Goal: Transaction & Acquisition: Obtain resource

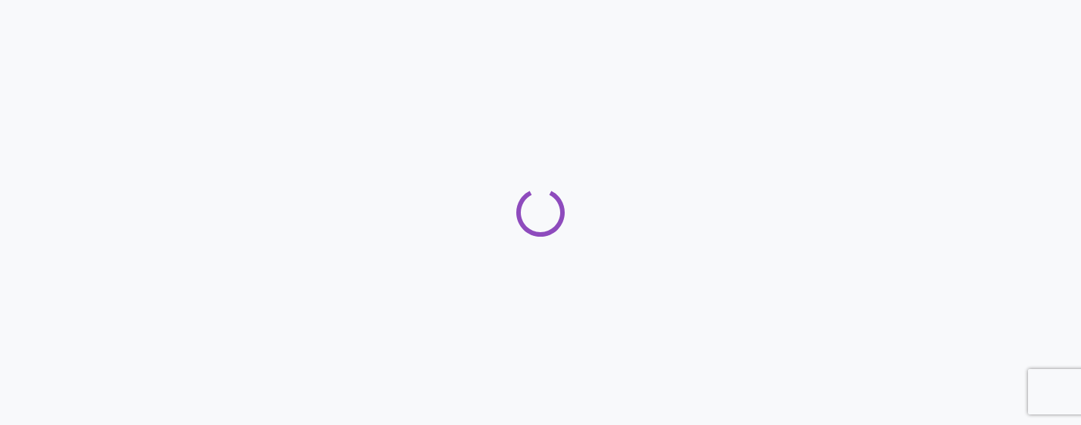
click at [764, 102] on div at bounding box center [540, 212] width 1081 height 425
click at [748, 108] on div at bounding box center [540, 212] width 1081 height 425
click at [718, 104] on div at bounding box center [540, 212] width 1081 height 425
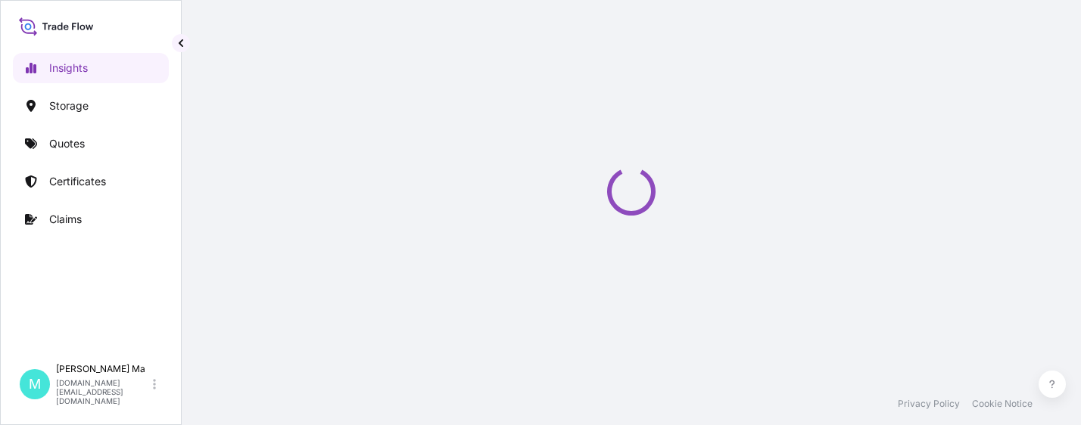
select select "2025"
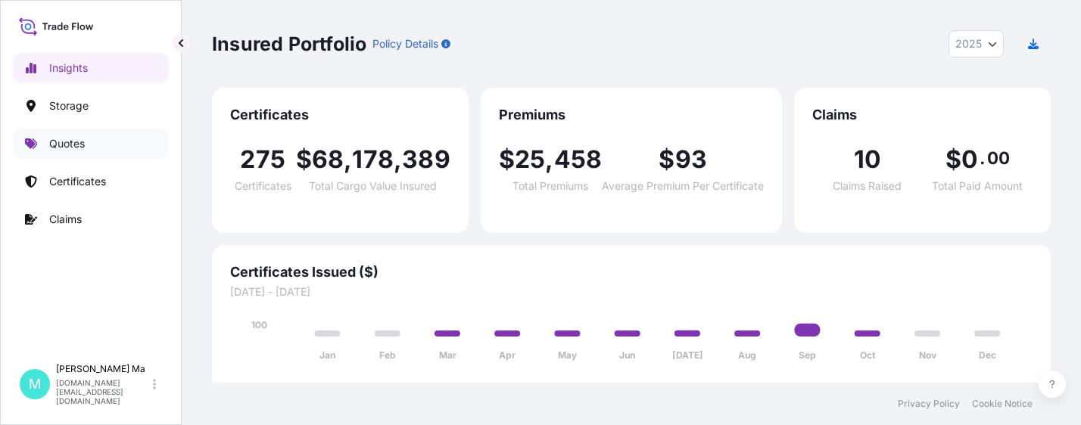
click at [122, 144] on link "Quotes" at bounding box center [91, 144] width 156 height 30
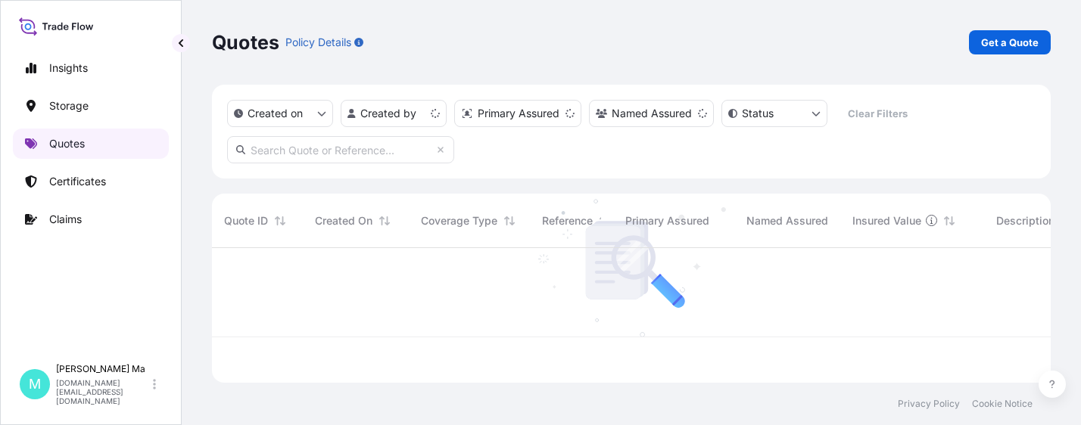
scroll to position [132, 827]
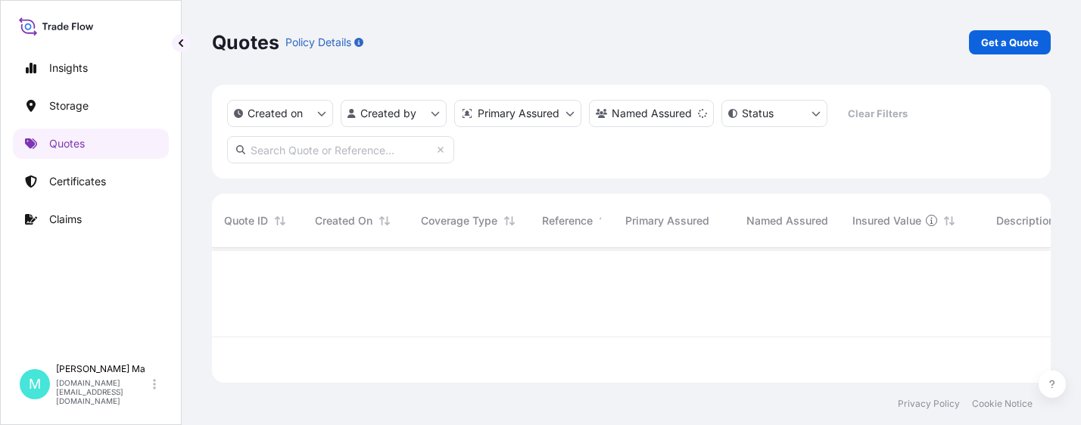
click at [994, 44] on p "Get a Quote" at bounding box center [1010, 42] width 58 height 15
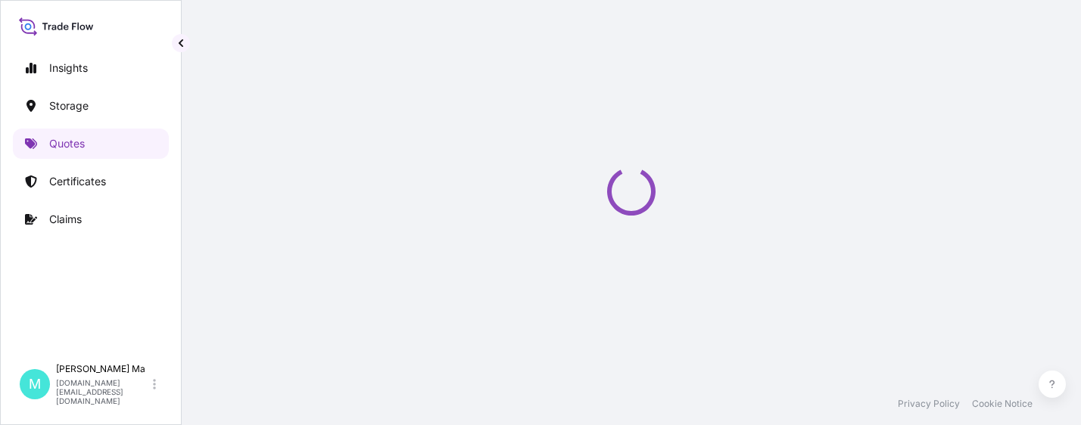
select select "Water"
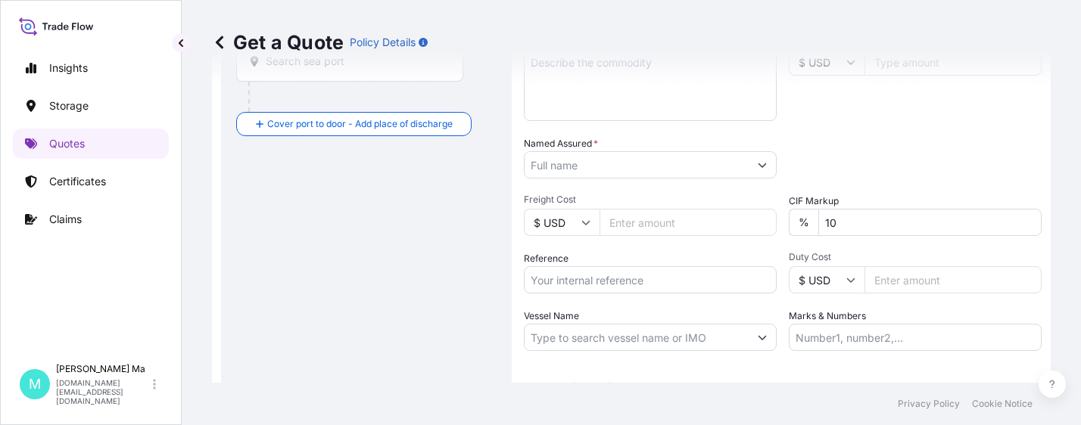
scroll to position [403, 0]
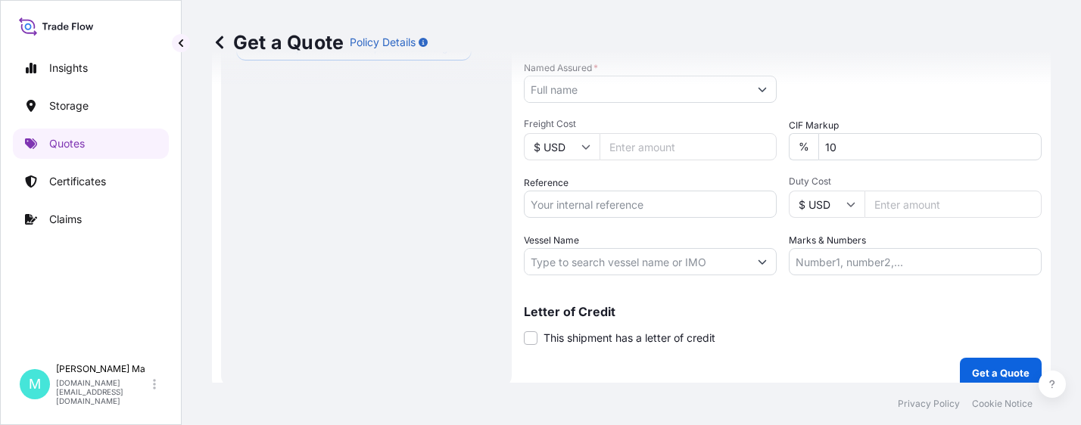
click at [919, 204] on input "Duty Cost" at bounding box center [952, 204] width 177 height 27
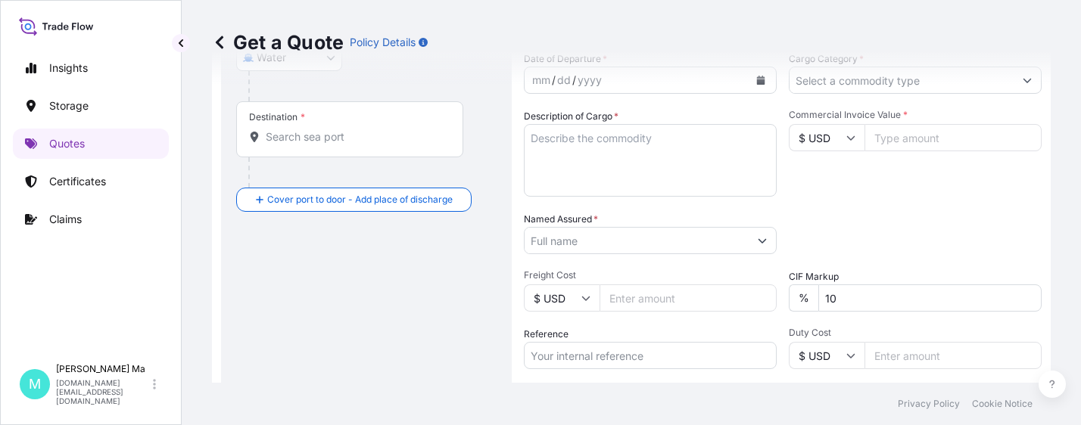
click at [907, 142] on input "Commercial Invoice Value *" at bounding box center [952, 137] width 177 height 27
type input "119401.27"
click at [618, 353] on input "Reference" at bounding box center [650, 355] width 253 height 27
drag, startPoint x: 612, startPoint y: 355, endPoint x: 481, endPoint y: 351, distance: 131.0
click at [484, 351] on form "Route Details Cover door to port - Add loading place Place of loading Road / [G…" at bounding box center [631, 190] width 839 height 715
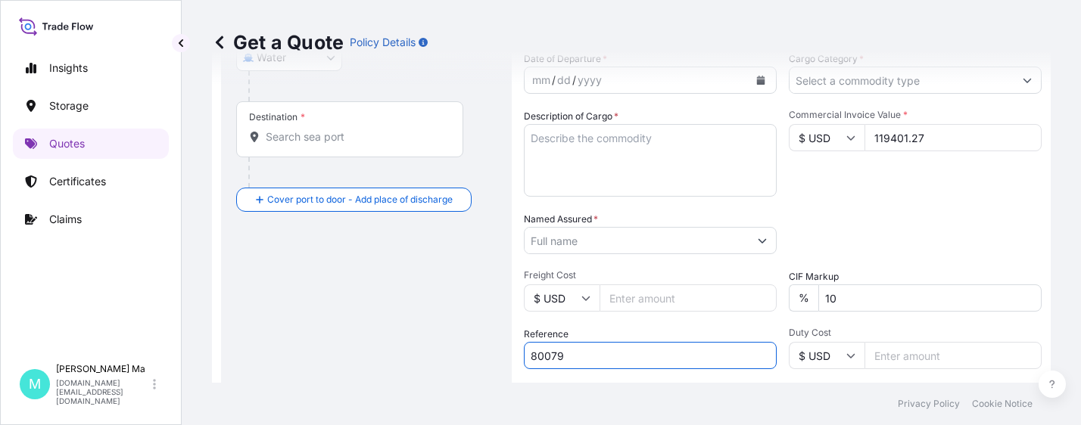
paste input "Commercial Invoice No: 80079 PO No: 100007, 100028, 100280Shipper No:"
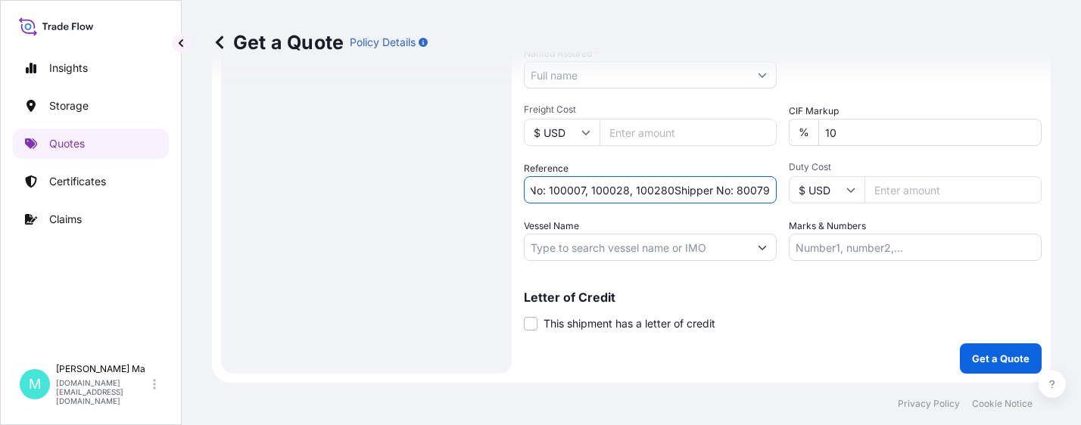
type input "Commercial Invoice No: 80079 PO No: 100007, 100028, 100280Shipper No: 80079"
click at [626, 254] on input "Vessel Name" at bounding box center [636, 247] width 224 height 27
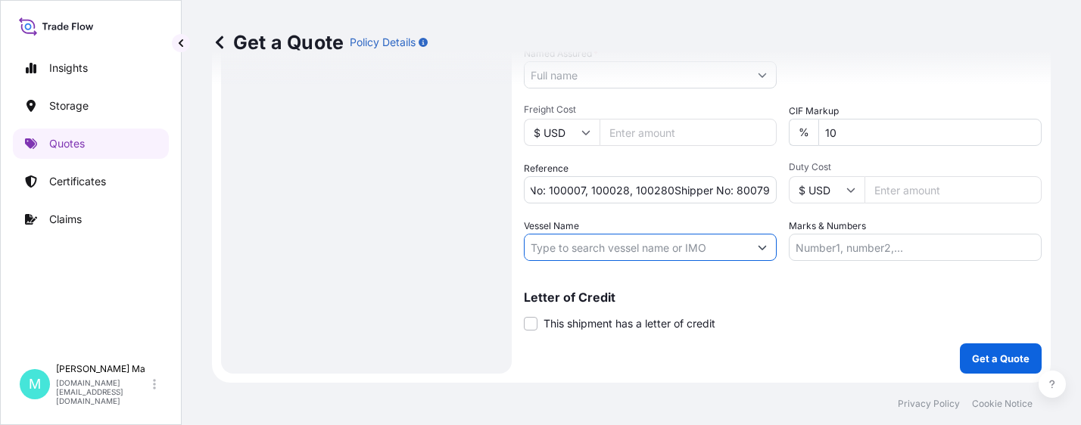
scroll to position [0, 0]
paste input "COSCO [GEOGRAPHIC_DATA]"
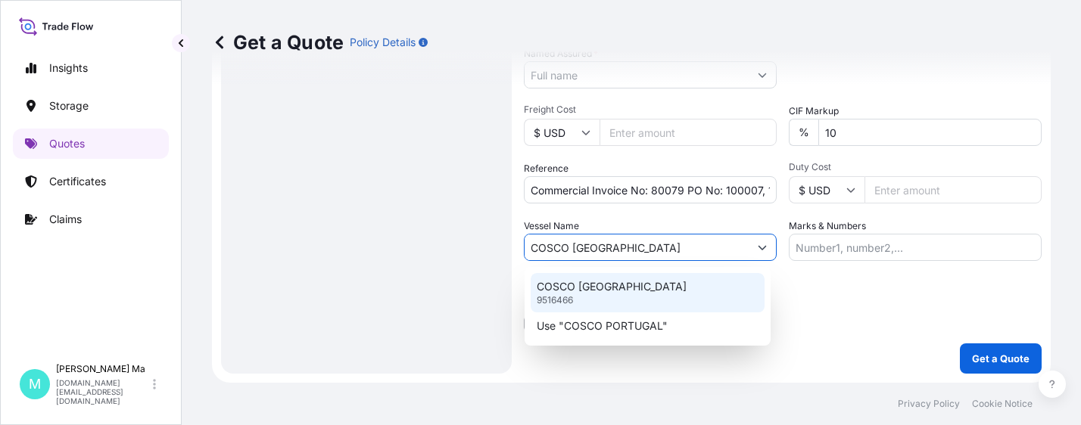
click at [693, 291] on div "COSCO PORTUGAL 9516466" at bounding box center [648, 292] width 234 height 39
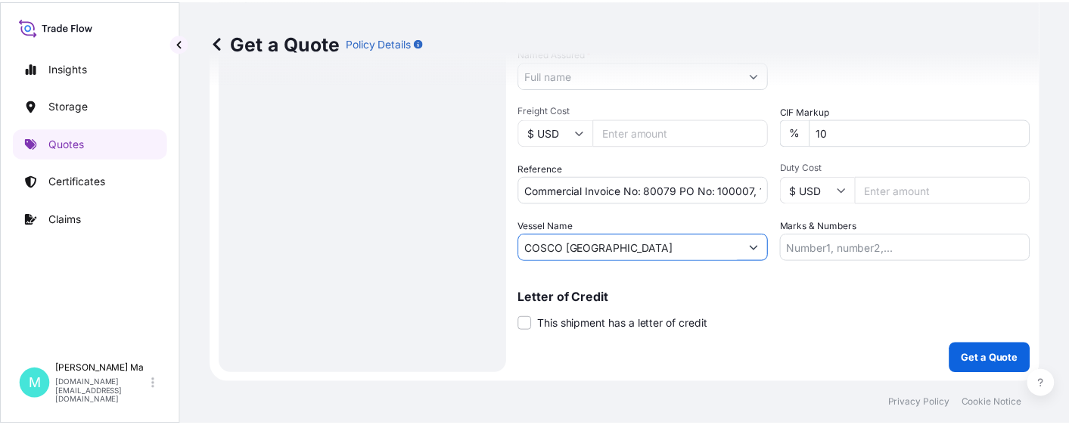
scroll to position [39, 0]
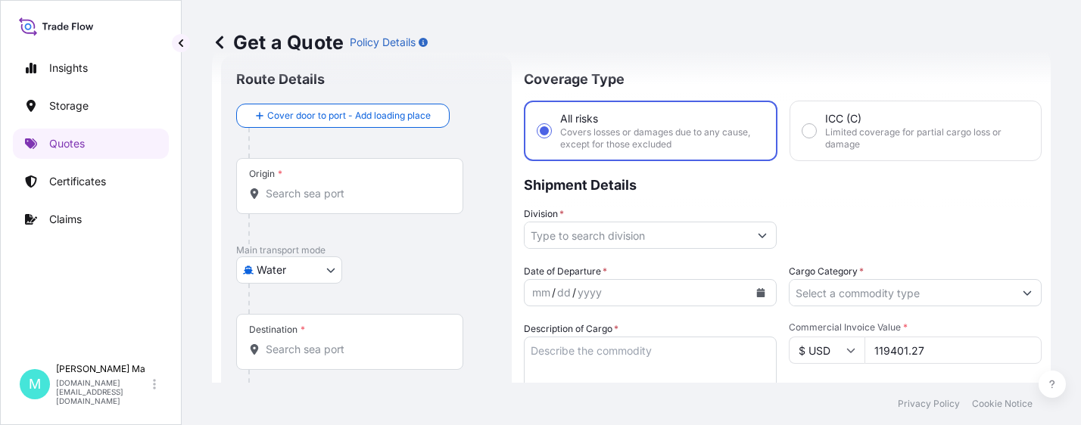
type input "COSCO [GEOGRAPHIC_DATA]"
click at [694, 229] on input "Division *" at bounding box center [636, 235] width 224 height 27
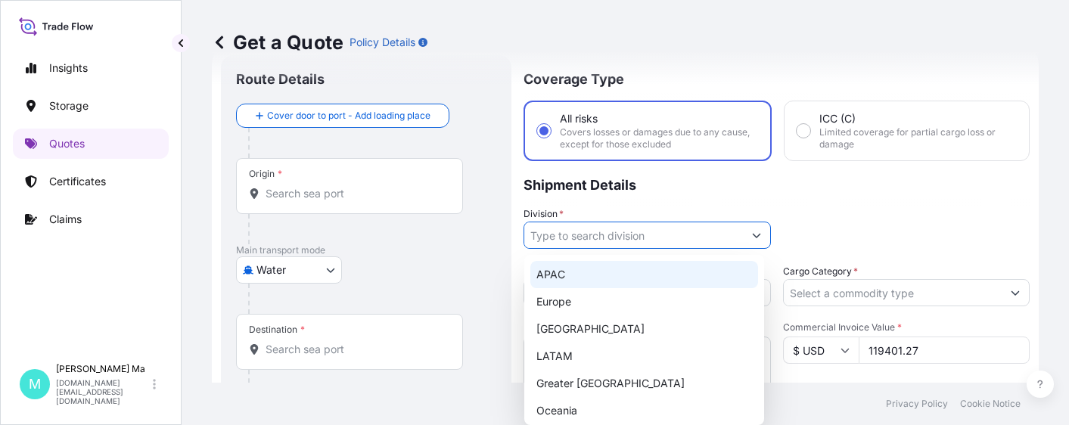
click at [581, 276] on div "APAC" at bounding box center [645, 274] width 228 height 27
type input "APAC"
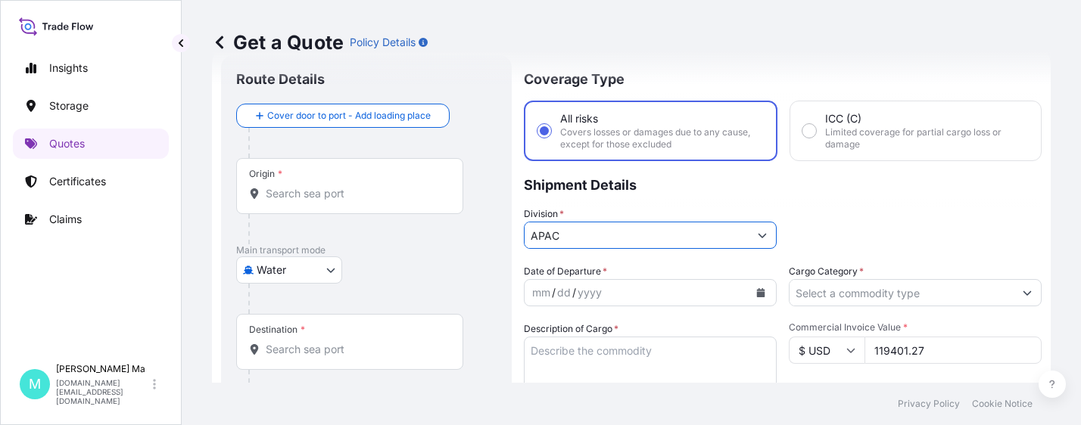
click at [912, 289] on input "Cargo Category *" at bounding box center [901, 292] width 224 height 27
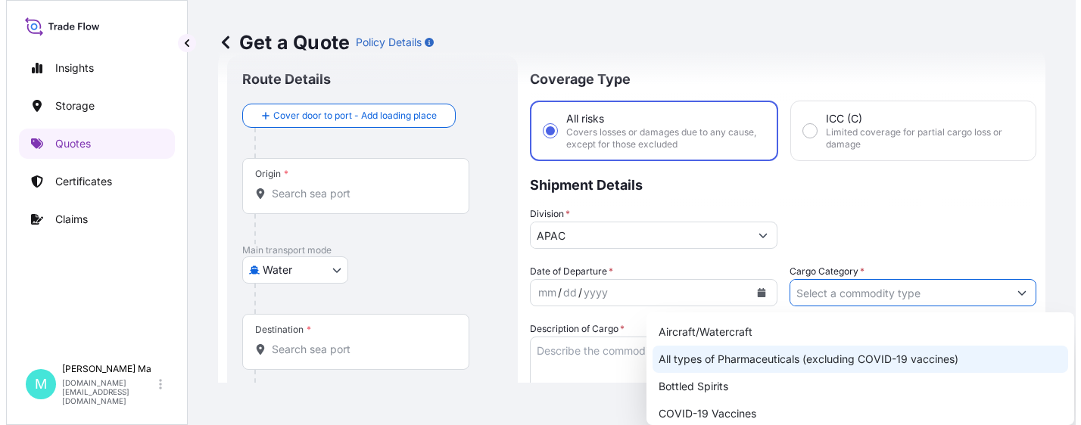
scroll to position [76, 0]
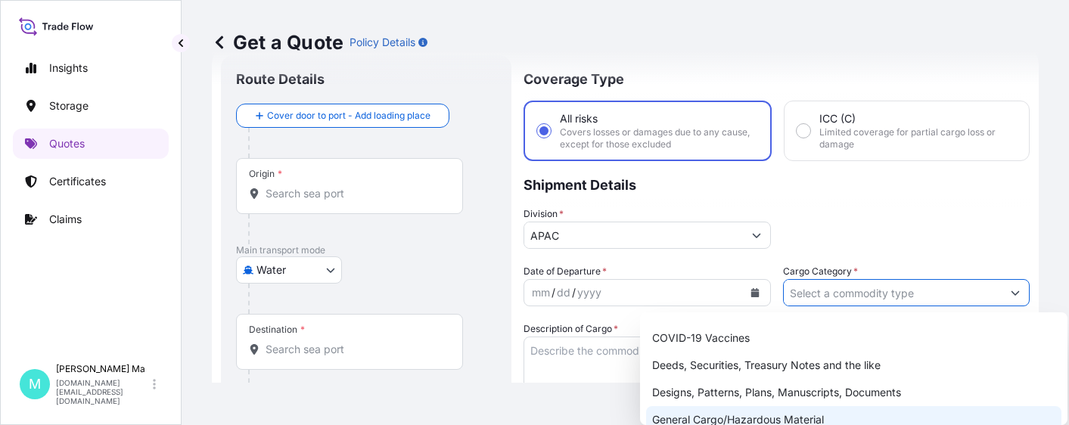
click at [744, 416] on div "General Cargo/Hazardous Material" at bounding box center [854, 419] width 416 height 27
type input "General Cargo/Hazardous Material"
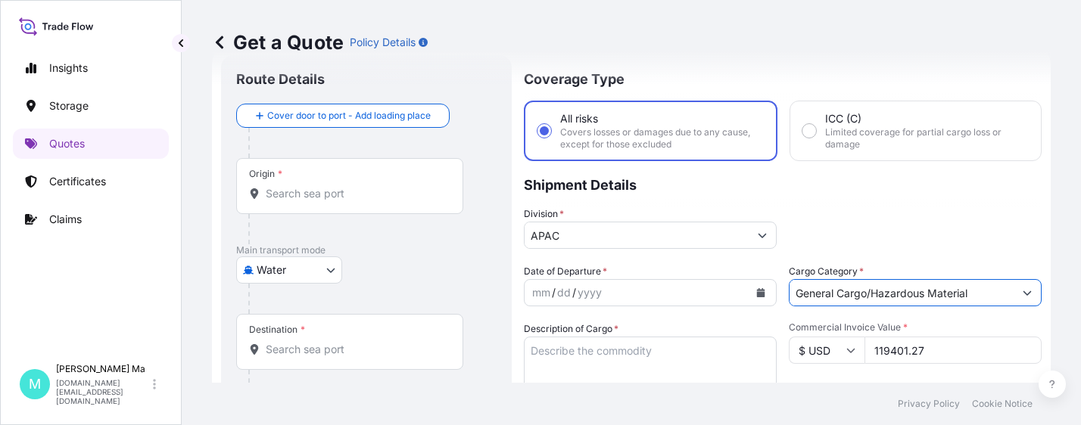
click at [658, 357] on textarea "Description of Cargo *" at bounding box center [650, 373] width 253 height 73
paste textarea "AUTOMOTIVE PARTS - CAP, HOUSING, SOLENOID TUBE"
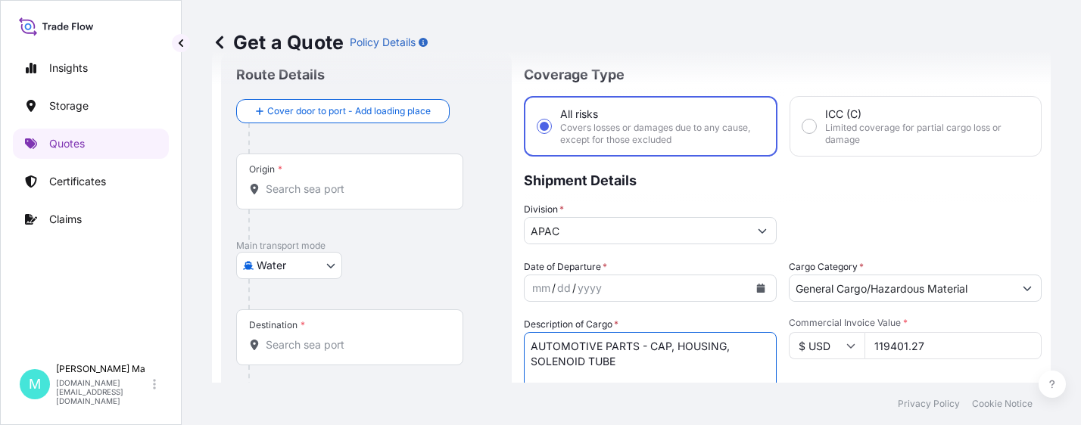
scroll to position [417, 0]
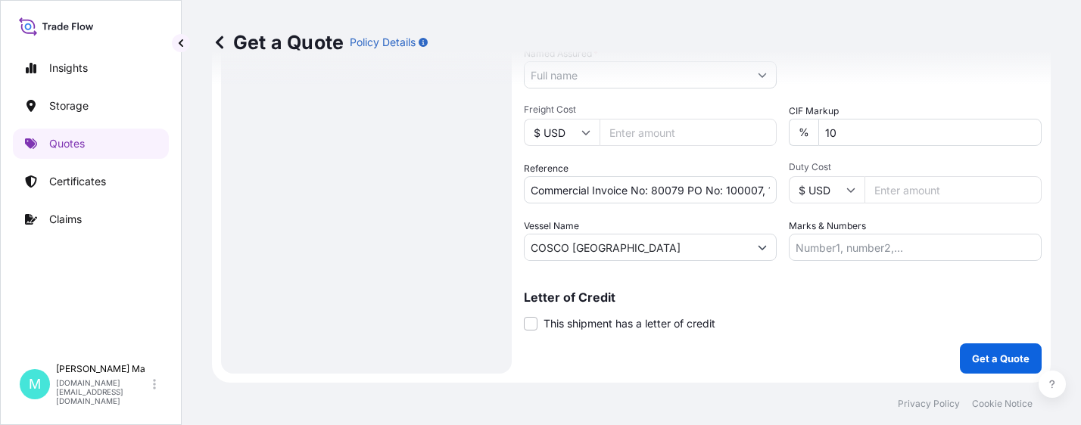
type textarea "AUTOMOTIVE PARTS - CAP, HOUSING, SOLENOID TUBE"
click at [849, 251] on input "Marks & Numbers" at bounding box center [915, 247] width 253 height 27
paste input "ITN# X20250919701135"
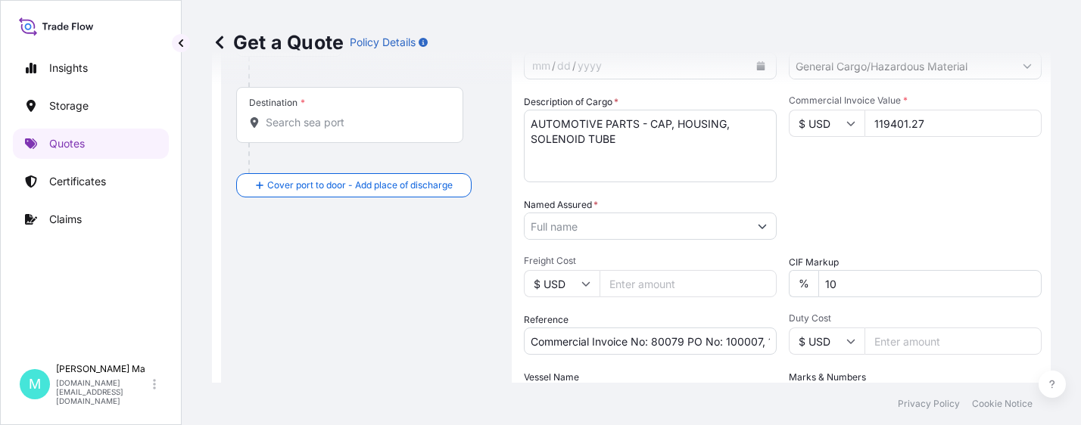
type input "ITN# X20250919701135"
click at [590, 226] on input "Named Assured *" at bounding box center [636, 226] width 224 height 27
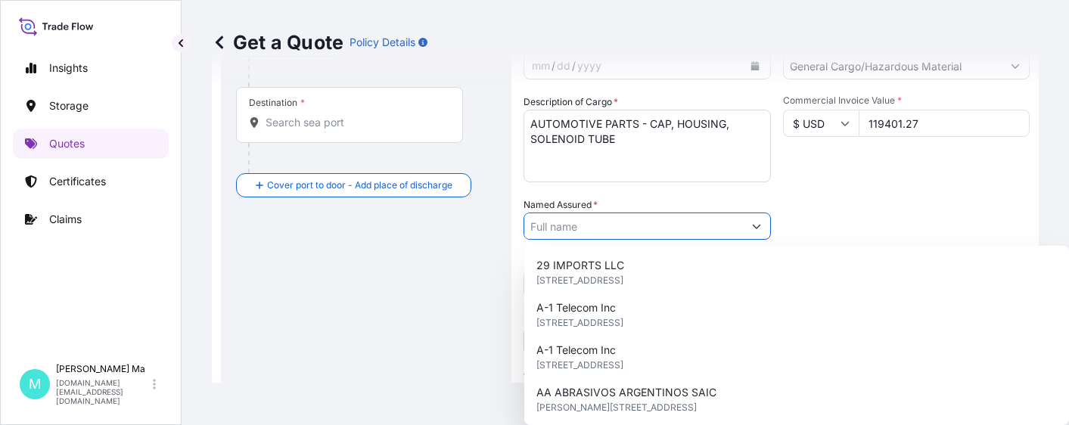
paste input "HUSCO AUTOMOTIVE SHANGHAI LTD"
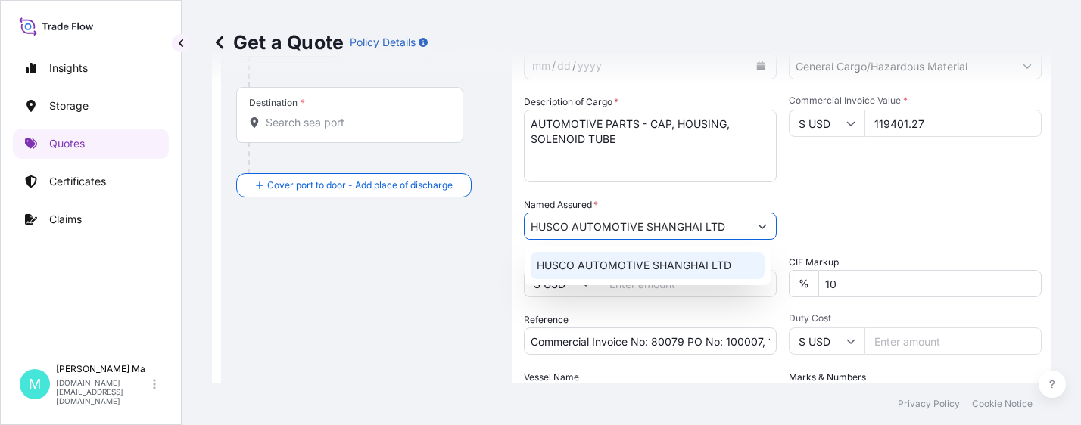
click at [642, 263] on span "HUSCO AUTOMOTIVE SHANGHAI LTD" at bounding box center [634, 265] width 195 height 15
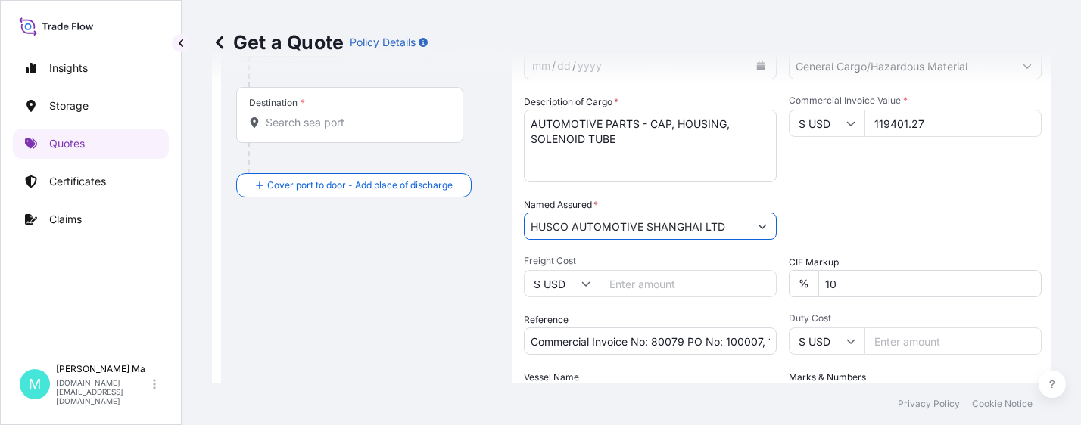
scroll to position [0, 0]
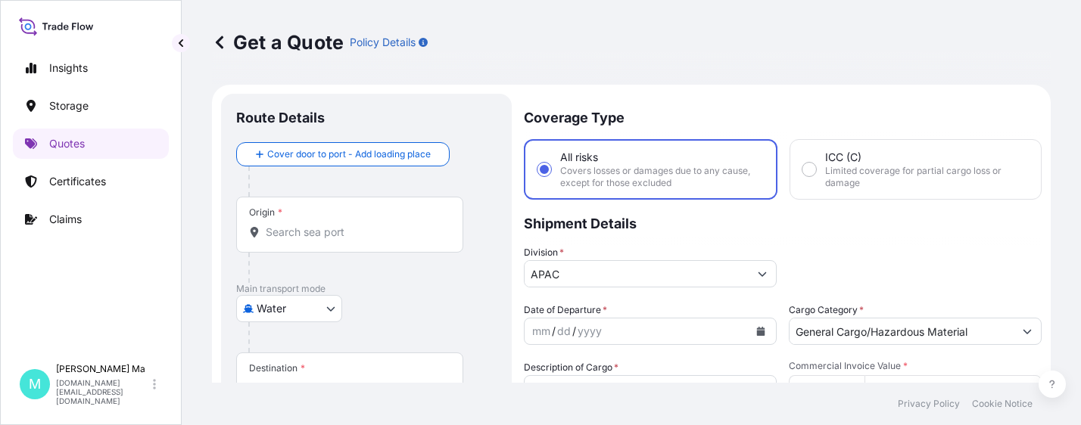
type input "HUSCO AUTOMOTIVE SHANGHAI LTD"
click at [325, 239] on input "Origin *" at bounding box center [355, 232] width 179 height 15
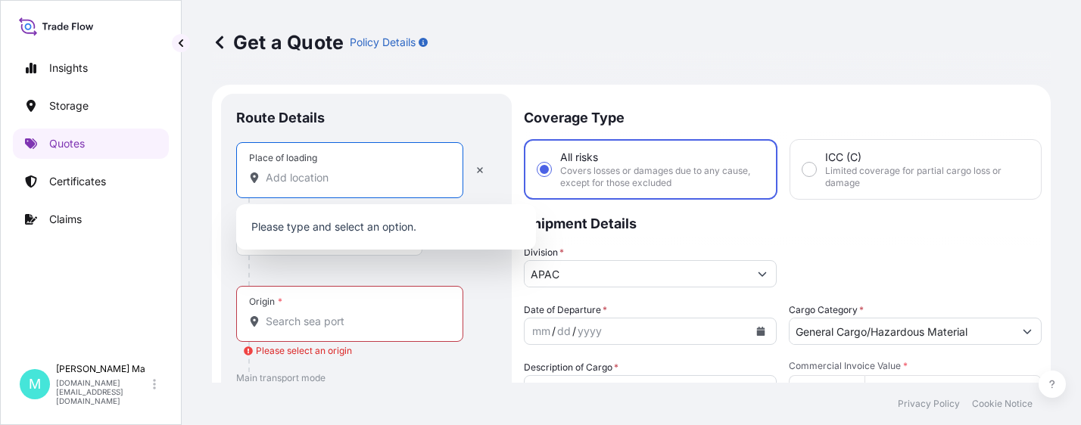
click at [368, 179] on input "Place of loading" at bounding box center [355, 177] width 179 height 15
paste input "[STREET_ADDRESS][PERSON_NAME]"
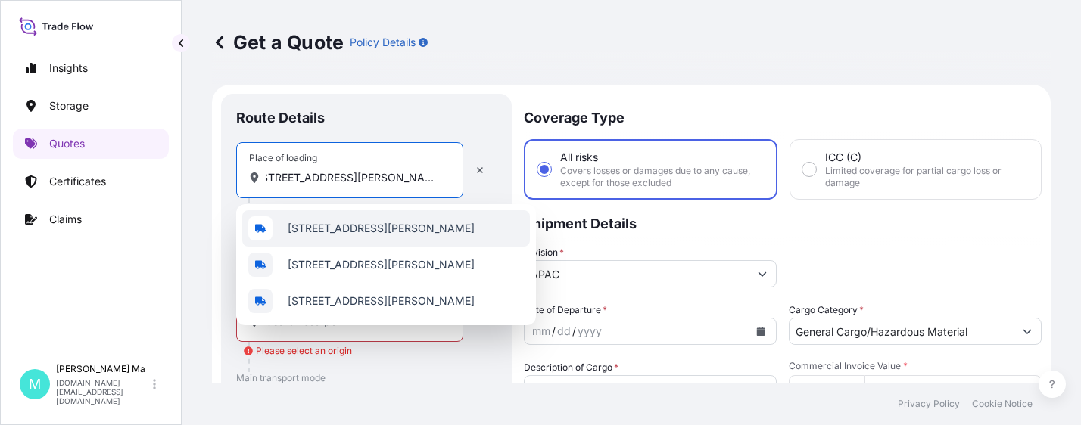
click at [344, 232] on span "[STREET_ADDRESS][PERSON_NAME]" at bounding box center [381, 228] width 187 height 15
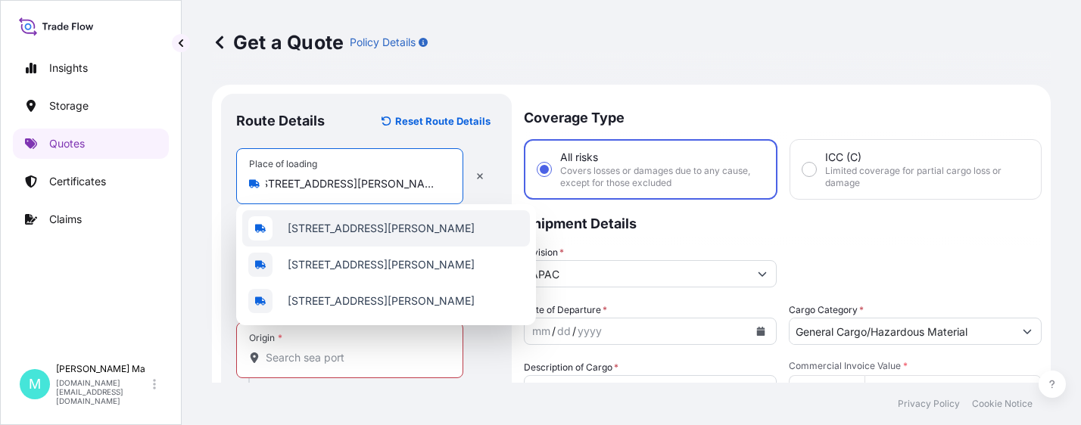
scroll to position [0, 45]
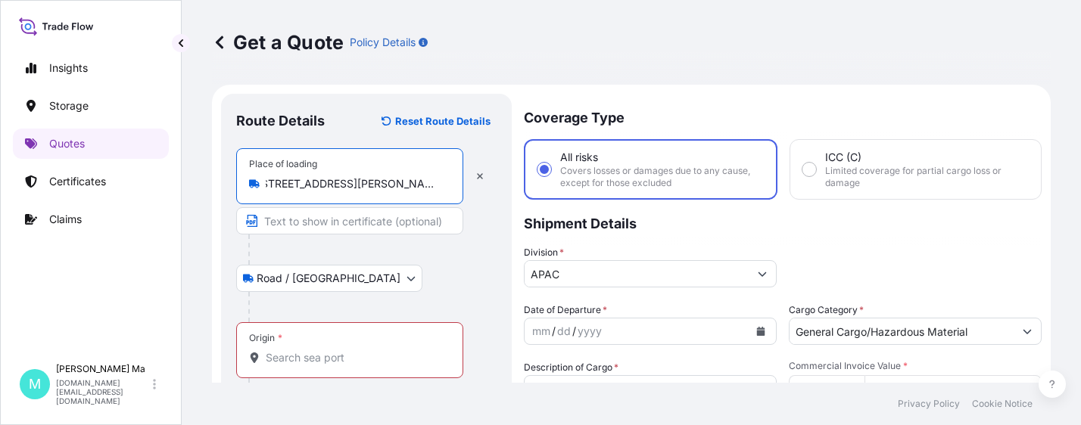
type input "[STREET_ADDRESS][PERSON_NAME]"
click at [302, 353] on input "Origin * Please select an origin" at bounding box center [355, 357] width 179 height 15
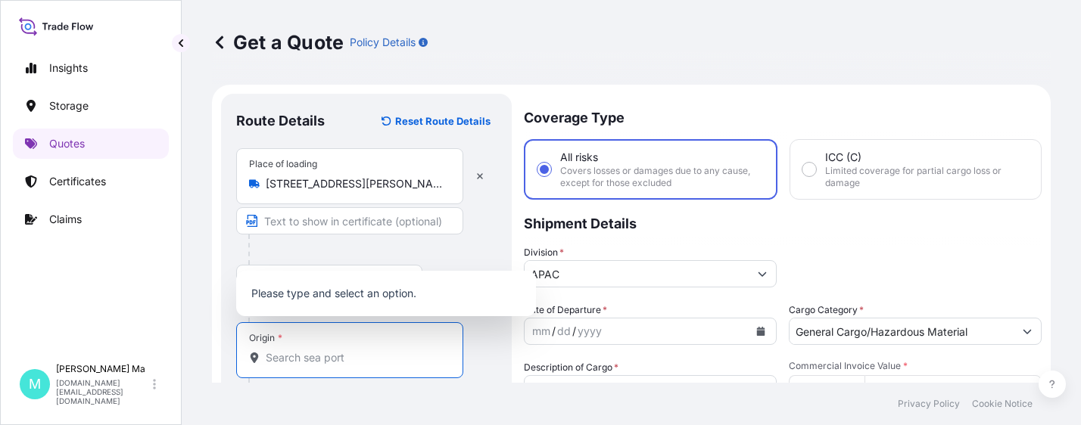
paste input "[GEOGRAPHIC_DATA]"
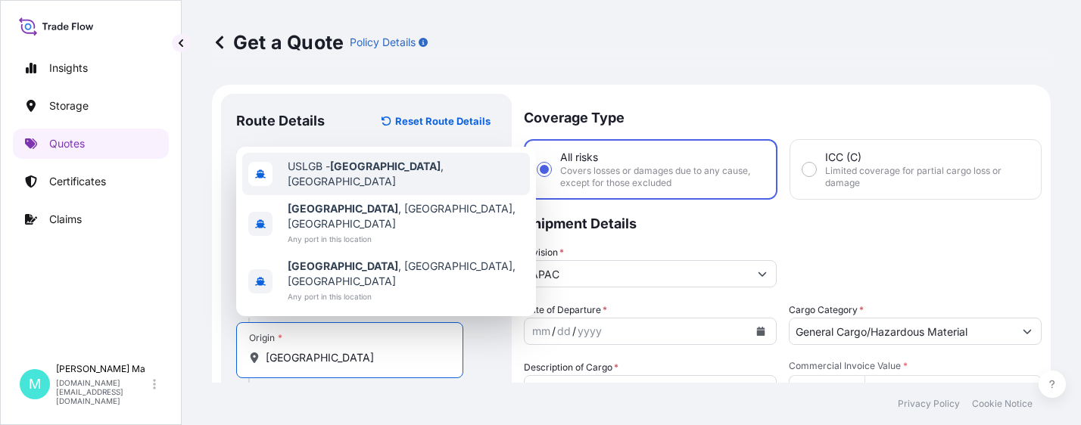
click at [426, 189] on span "USLGB - [GEOGRAPHIC_DATA] , [GEOGRAPHIC_DATA]" at bounding box center [406, 174] width 236 height 30
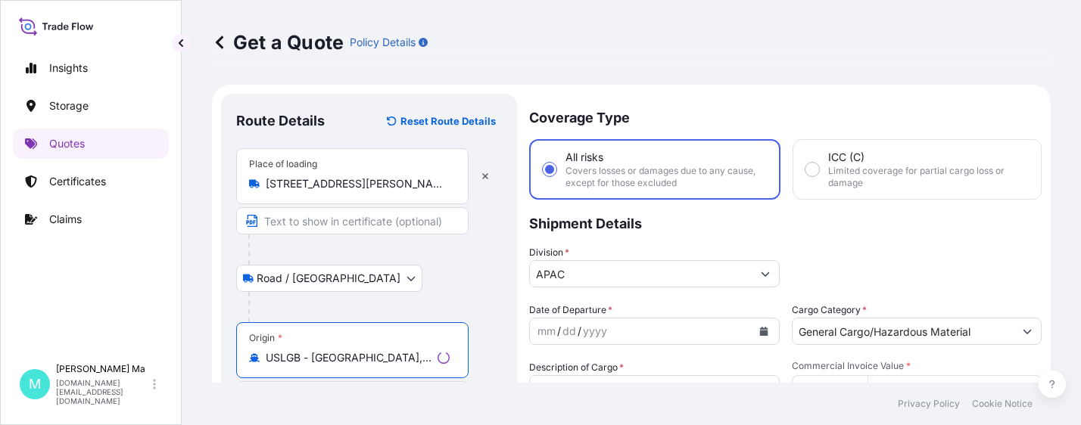
scroll to position [227, 0]
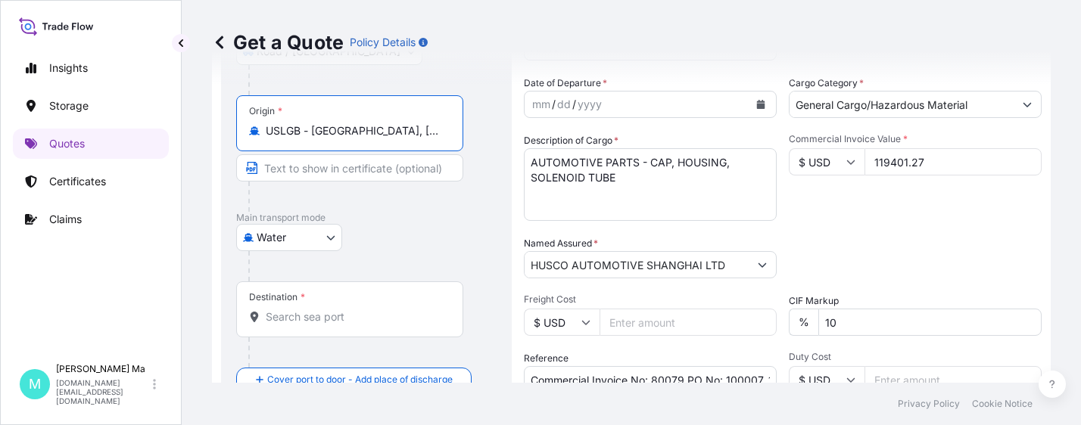
type input "USLGB - [GEOGRAPHIC_DATA], [GEOGRAPHIC_DATA]"
click at [376, 319] on input "Destination *" at bounding box center [355, 317] width 179 height 15
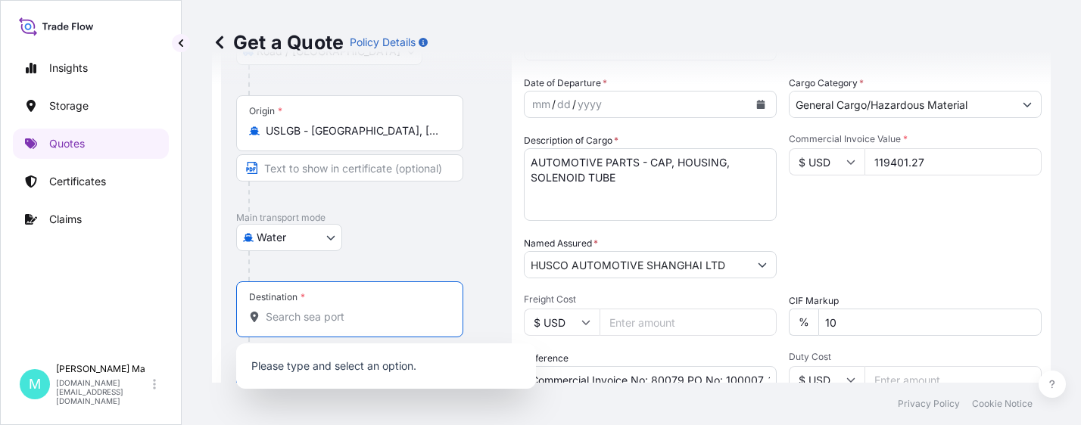
paste input "[GEOGRAPHIC_DATA]"
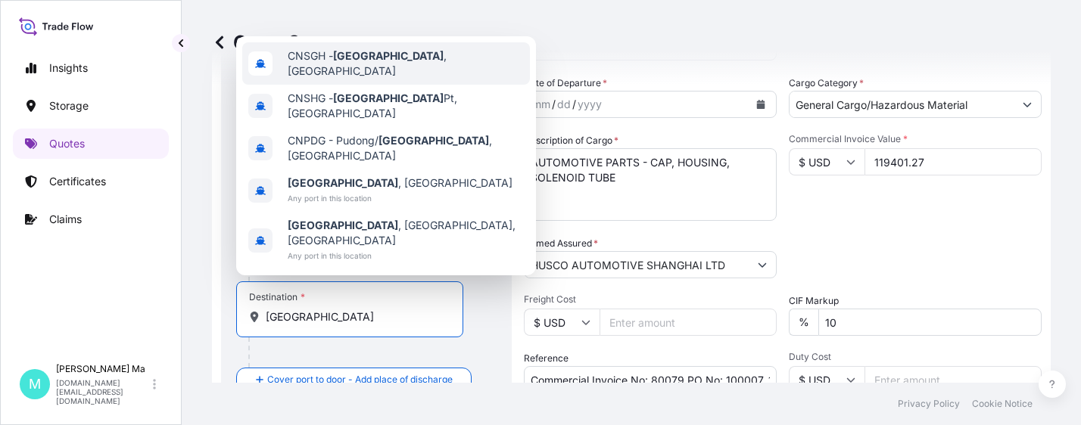
click at [404, 79] on span "CNSGH - [GEOGRAPHIC_DATA] , [GEOGRAPHIC_DATA]" at bounding box center [406, 63] width 236 height 30
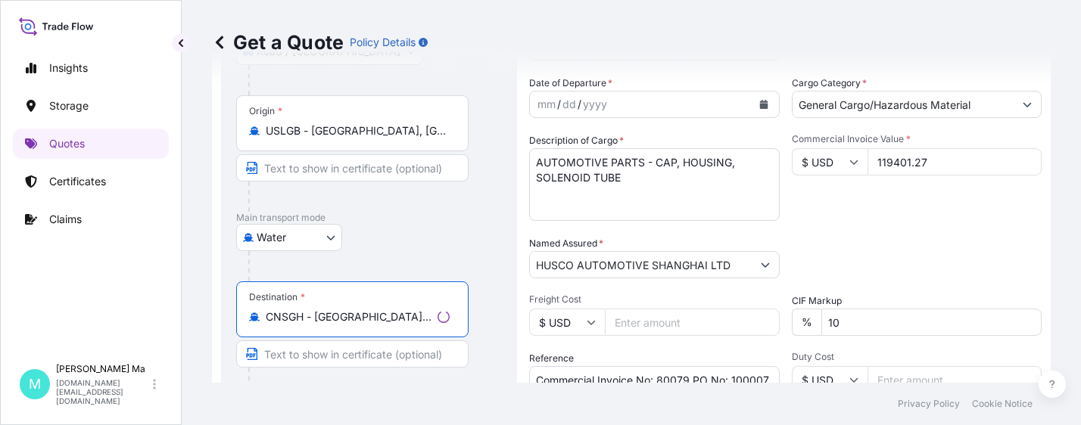
scroll to position [417, 0]
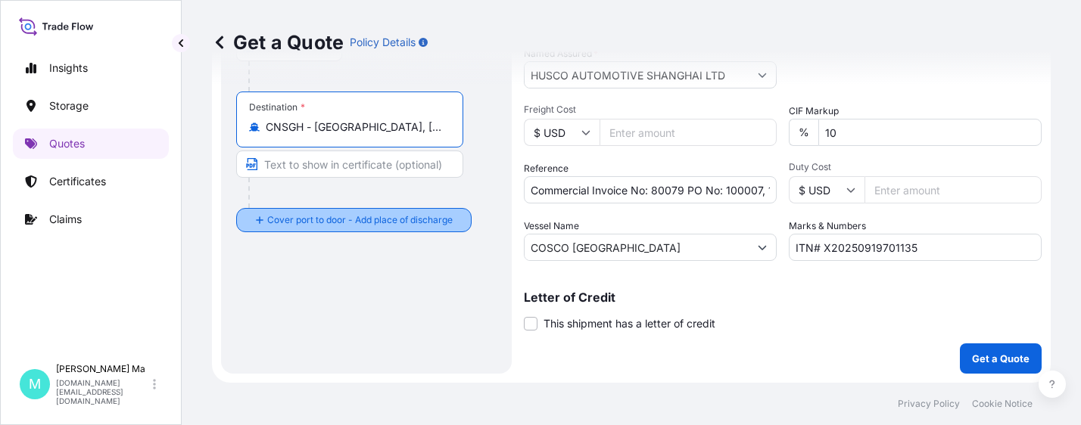
type input "CNSGH - [GEOGRAPHIC_DATA], [GEOGRAPHIC_DATA]"
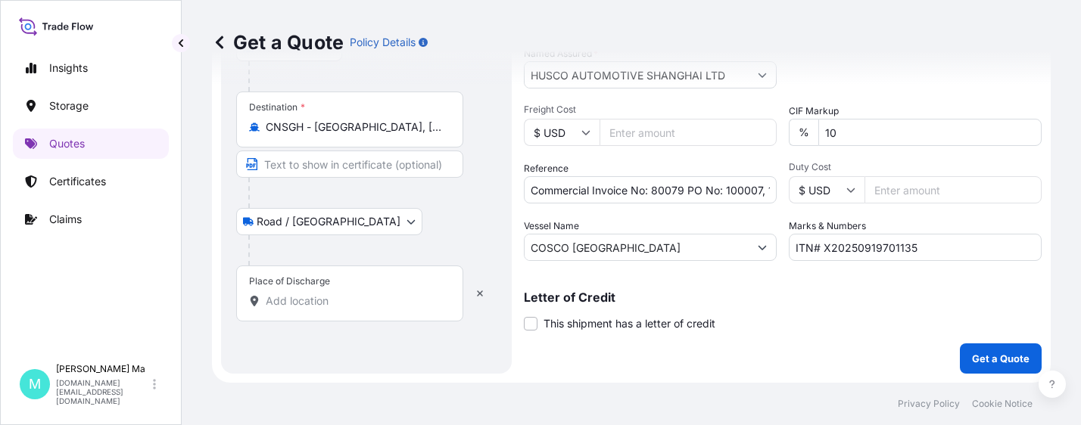
click at [365, 304] on input "Place of Discharge" at bounding box center [355, 301] width 179 height 15
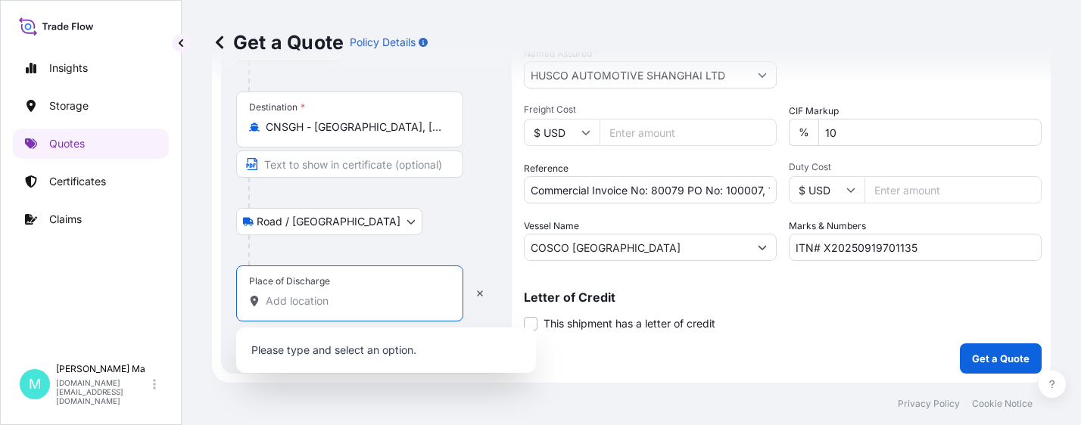
paste input "[STREET_ADDRESS]"
click at [387, 302] on input "[STREET_ADDRESS]" at bounding box center [355, 301] width 179 height 15
click at [408, 226] on div "Road / [GEOGRAPHIC_DATA] / Inland" at bounding box center [366, 221] width 260 height 27
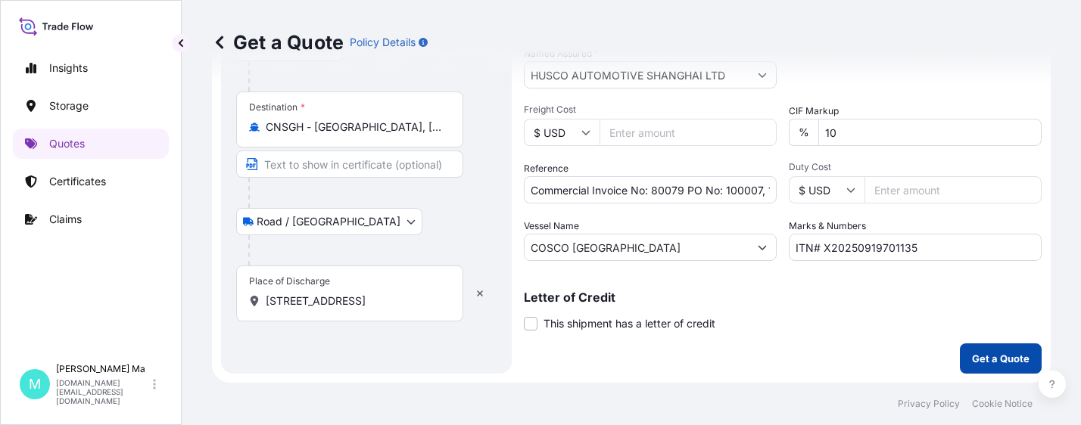
scroll to position [39, 0]
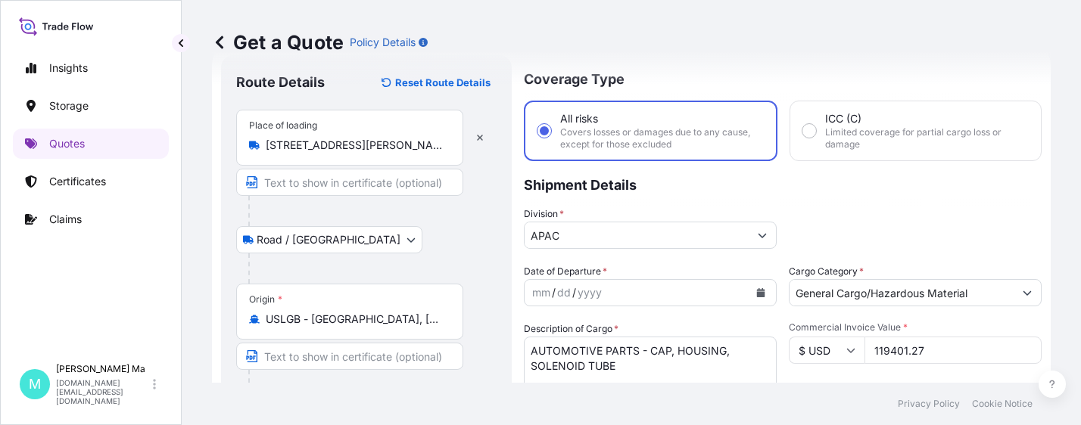
click at [757, 294] on icon "Calendar" at bounding box center [761, 292] width 8 height 9
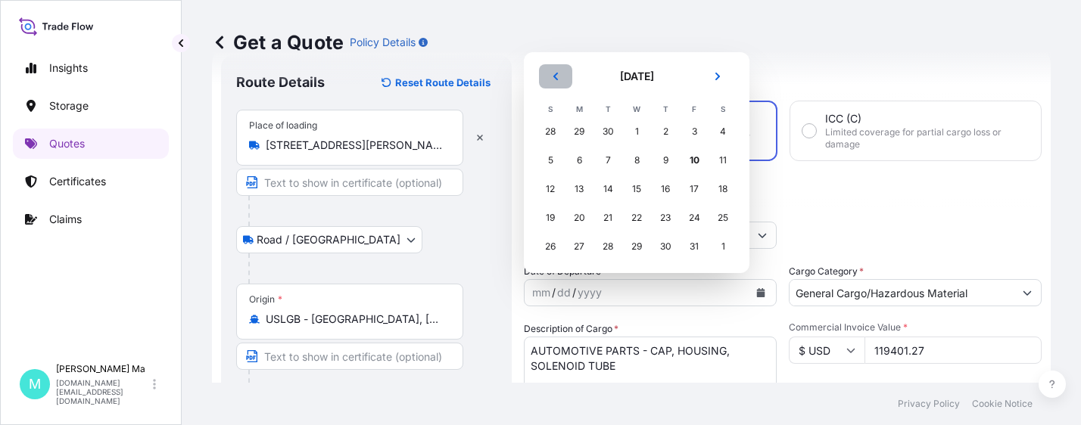
click at [552, 71] on button "Previous" at bounding box center [555, 76] width 33 height 24
click at [664, 190] on div "18" at bounding box center [665, 189] width 27 height 27
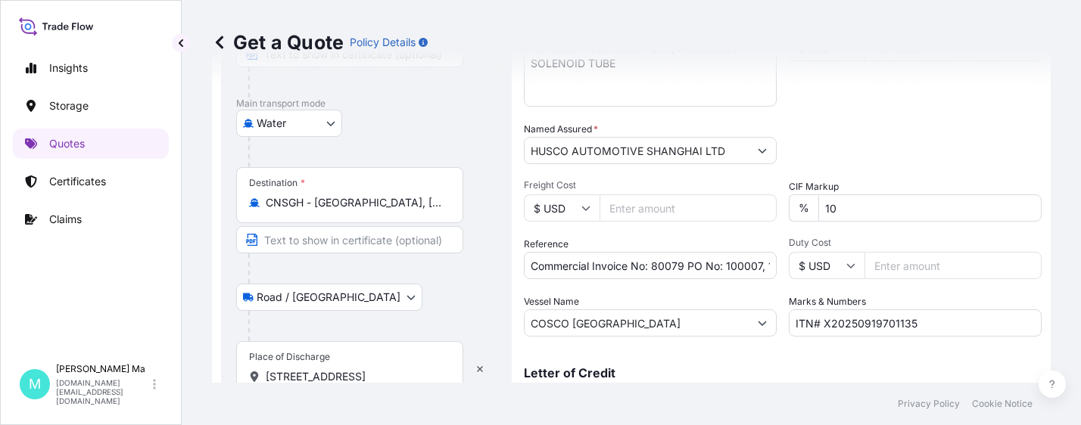
scroll to position [417, 0]
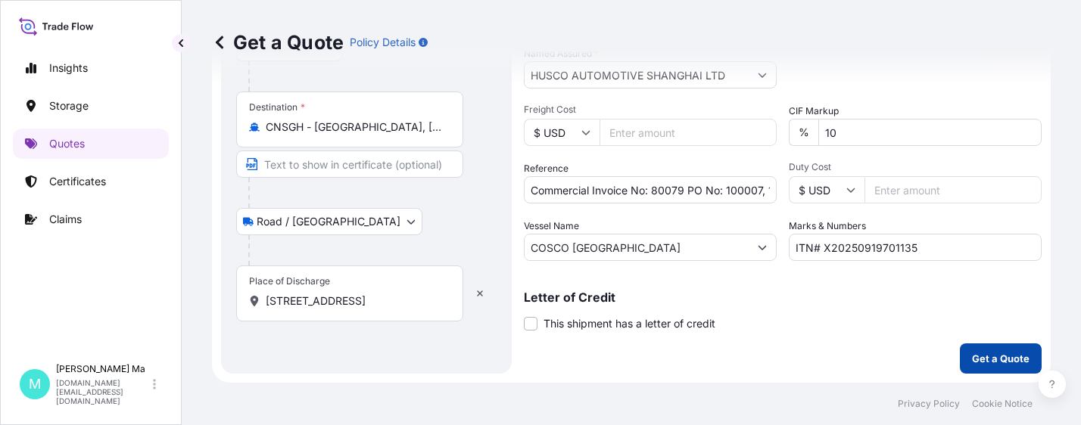
click at [988, 357] on p "Get a Quote" at bounding box center [1001, 358] width 58 height 15
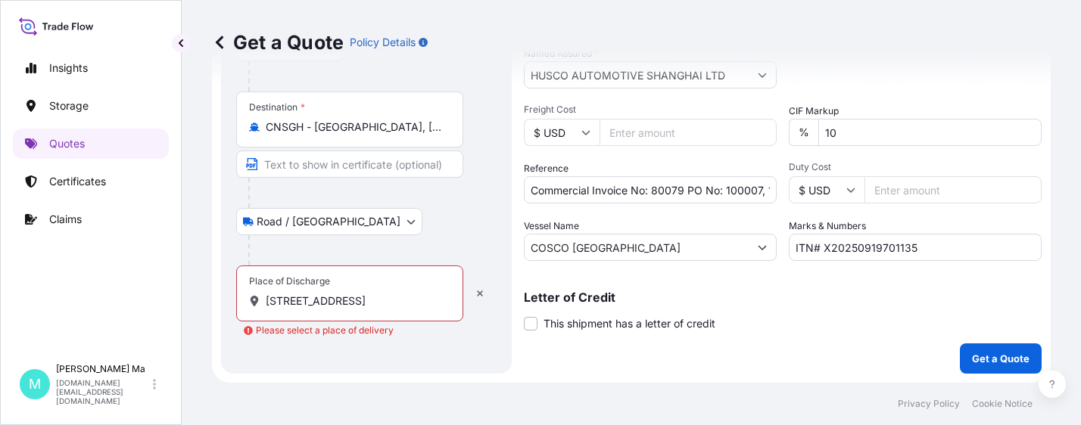
click at [406, 300] on input "[STREET_ADDRESS]" at bounding box center [355, 301] width 179 height 15
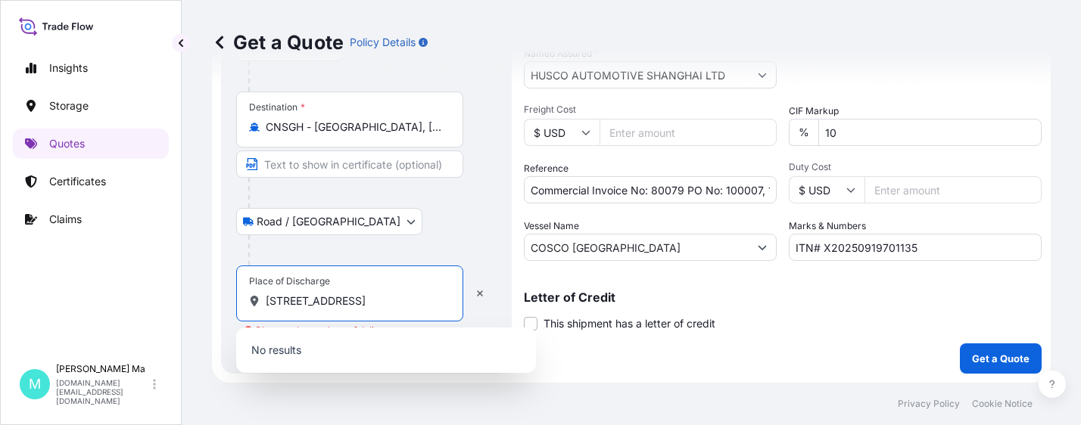
scroll to position [0, 148]
drag, startPoint x: 384, startPoint y: 305, endPoint x: 603, endPoint y: 313, distance: 218.9
click at [603, 313] on form "Route Details Reset Route Details Place of loading [STREET_ADDRESS][GEOGRAPHIC_…" at bounding box center [631, 25] width 839 height 715
click at [325, 302] on input "[STREET_ADDRESS]" at bounding box center [355, 301] width 179 height 15
click at [284, 299] on input "[STREET_ADDRESS]" at bounding box center [355, 301] width 179 height 15
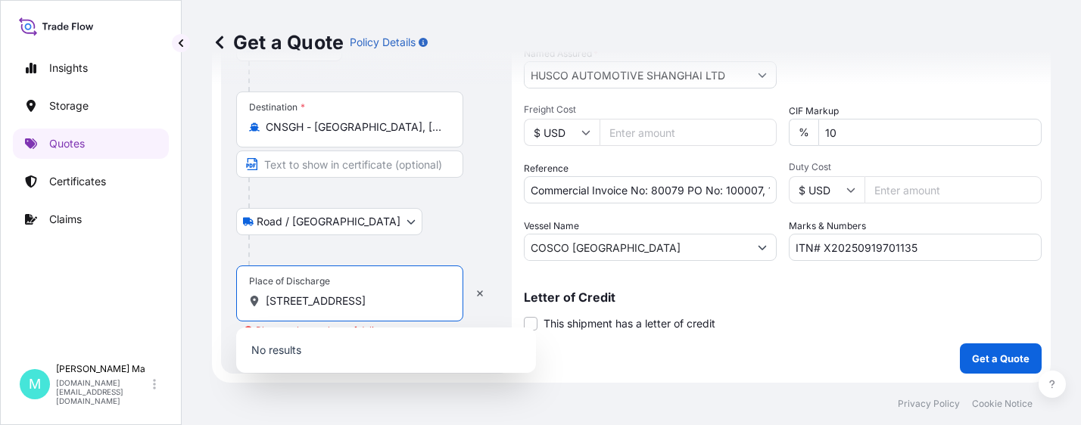
drag, startPoint x: 273, startPoint y: 300, endPoint x: 515, endPoint y: 303, distance: 242.2
click at [515, 303] on form "Route Details Reset Route Details Place of loading [STREET_ADDRESS][GEOGRAPHIC_…" at bounding box center [631, 25] width 839 height 715
click at [313, 304] on input "[STREET_ADDRESS]" at bounding box center [355, 301] width 179 height 15
click at [257, 298] on div "[STREET_ADDRESS]" at bounding box center [349, 301] width 201 height 15
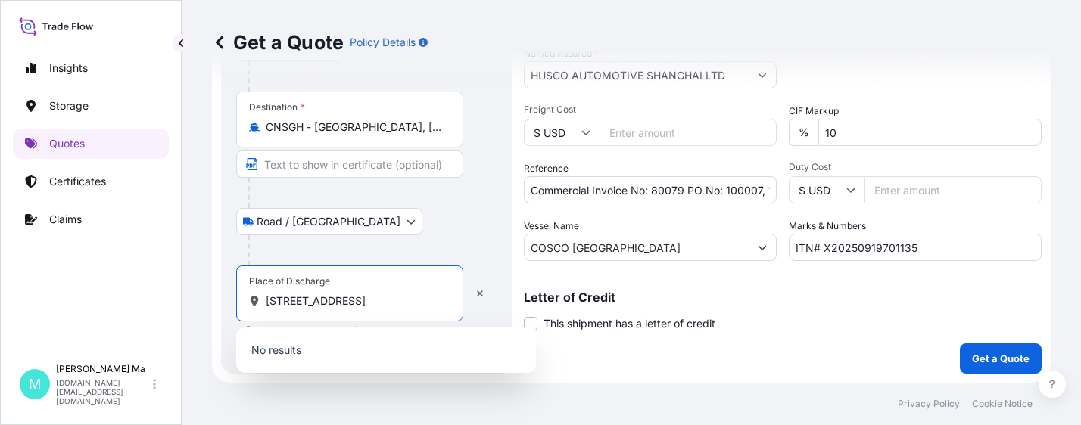
click at [399, 301] on input "[STREET_ADDRESS]" at bounding box center [355, 301] width 179 height 15
drag, startPoint x: 399, startPoint y: 301, endPoint x: 702, endPoint y: 310, distance: 303.6
click at [702, 310] on form "Route Details Reset Route Details Place of loading [STREET_ADDRESS][GEOGRAPHIC_…" at bounding box center [631, 25] width 839 height 715
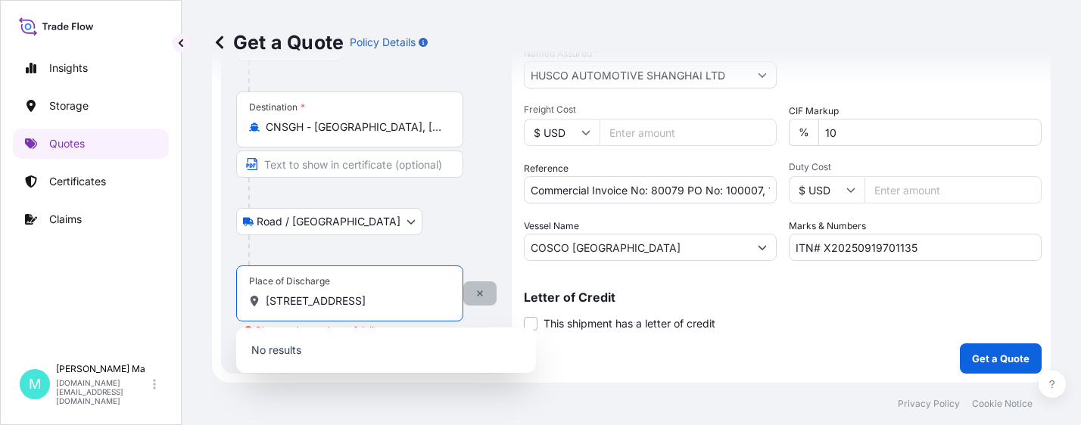
type input "[STREET_ADDRESS]"
click at [480, 293] on icon "button" at bounding box center [480, 294] width 6 height 6
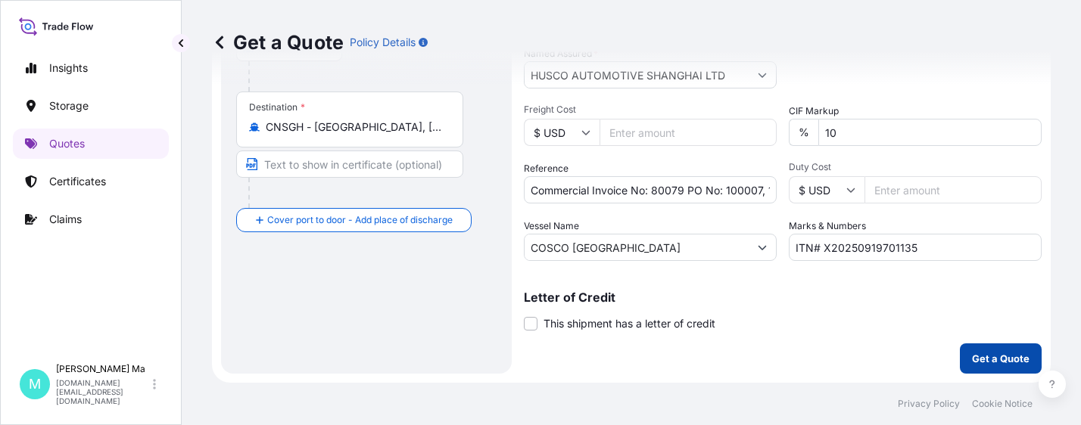
click at [978, 358] on p "Get a Quote" at bounding box center [1001, 358] width 58 height 15
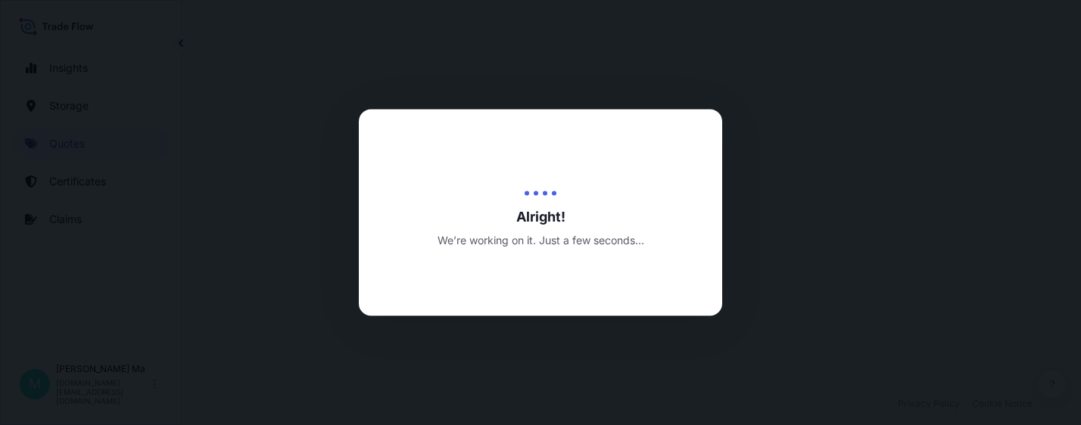
select select "Road / [GEOGRAPHIC_DATA]"
select select "Water"
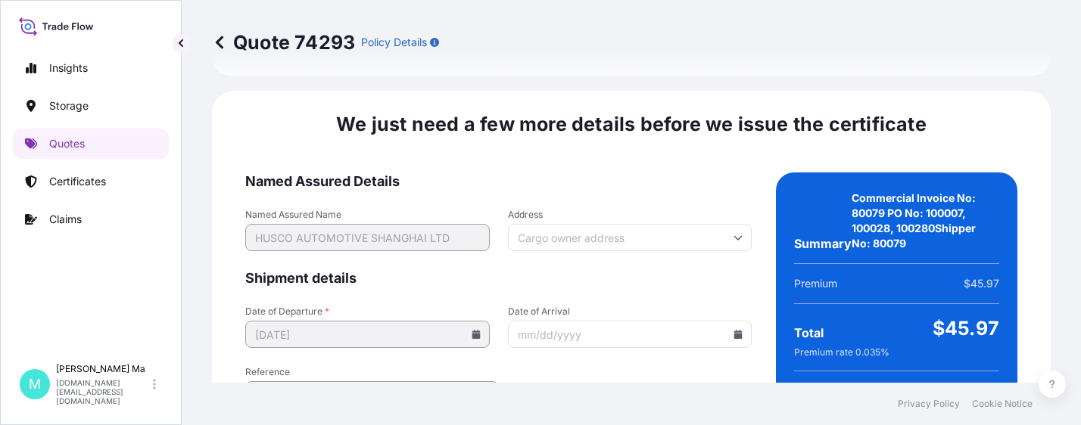
scroll to position [2634, 0]
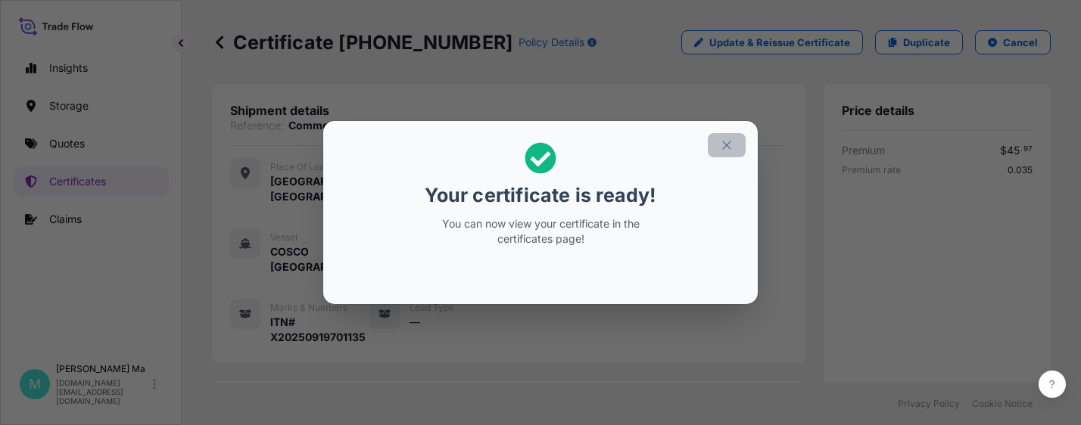
click at [729, 145] on icon "button" at bounding box center [727, 146] width 14 height 14
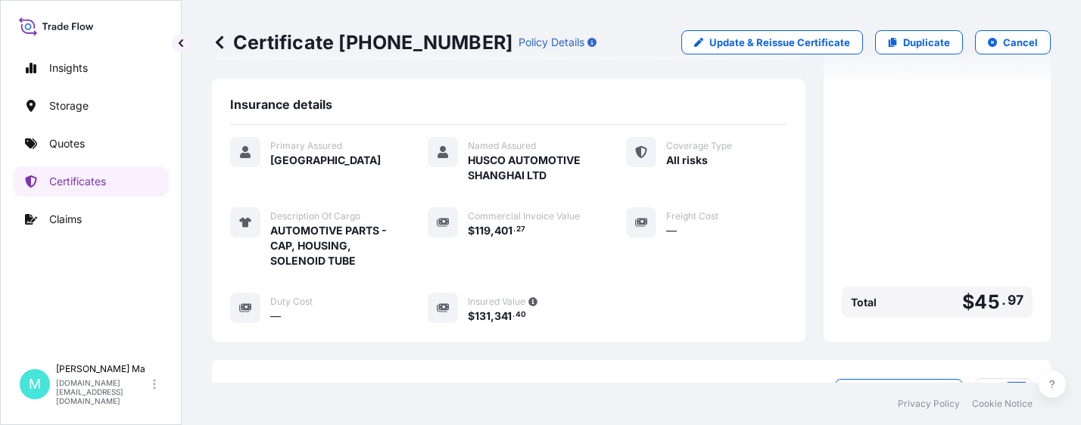
scroll to position [454, 0]
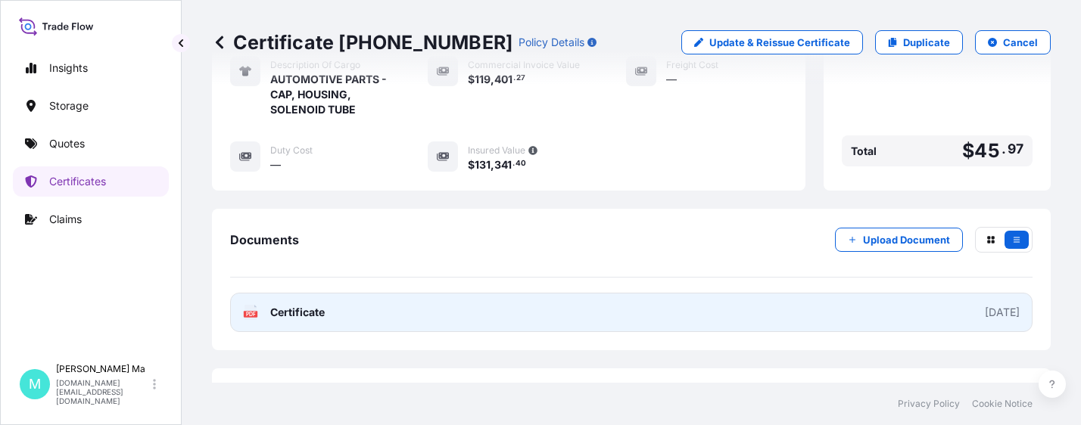
click at [431, 311] on link "PDF Certificate [DATE]" at bounding box center [631, 312] width 802 height 39
